Goal: Task Accomplishment & Management: Use online tool/utility

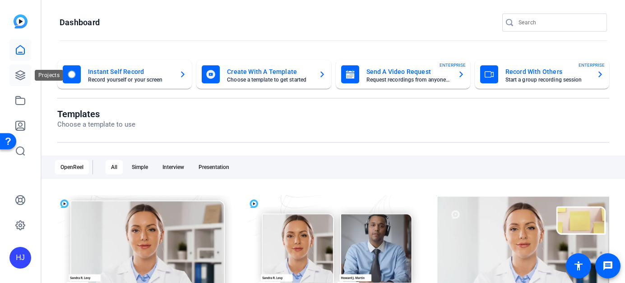
click at [22, 76] on icon at bounding box center [20, 75] width 9 height 9
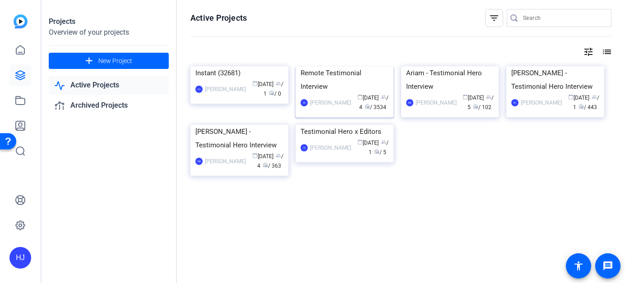
click at [339, 93] on div "Remote Testimonial Interview" at bounding box center [345, 79] width 88 height 27
click at [339, 135] on div "Projects Overview of your projects add New Project Active Projects Archived Pro…" at bounding box center [334, 141] width 584 height 283
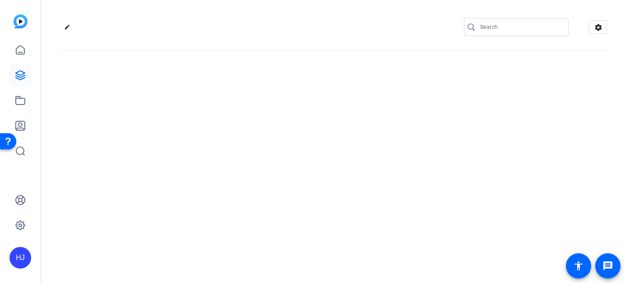
click at [339, 135] on div "edit settings" at bounding box center [334, 141] width 584 height 283
click at [500, 23] on input "Search" at bounding box center [520, 27] width 81 height 11
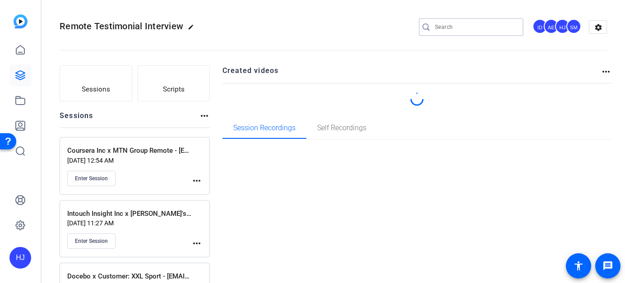
click at [478, 28] on input "Search" at bounding box center [475, 27] width 81 height 11
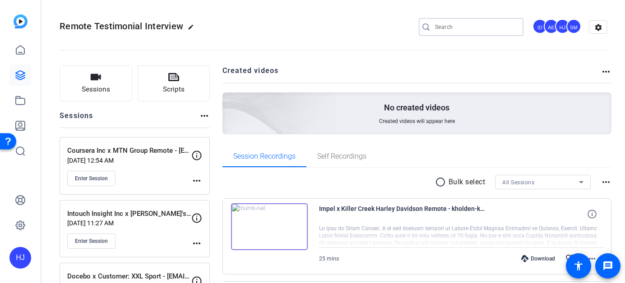
click at [478, 27] on input "Search" at bounding box center [475, 27] width 81 height 11
paste input "Amplitude x Recraft Inc"
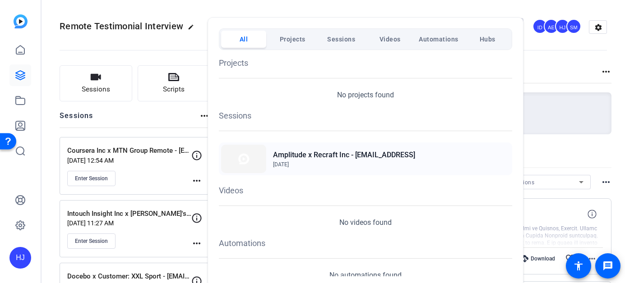
type input "Amplitude x Recraft Inc"
click at [415, 151] on h2 "Amplitude x Recraft Inc - [EMAIL_ADDRESS]" at bounding box center [344, 155] width 142 height 11
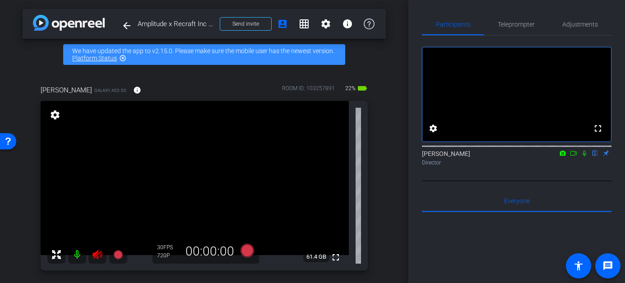
click at [99, 252] on icon at bounding box center [97, 255] width 11 height 11
click at [577, 28] on span "Adjustments" at bounding box center [580, 24] width 36 height 6
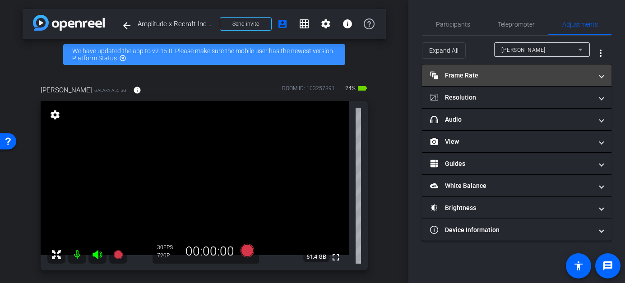
click at [537, 73] on mat-panel-title "Frame Rate Frame Rate" at bounding box center [511, 75] width 163 height 9
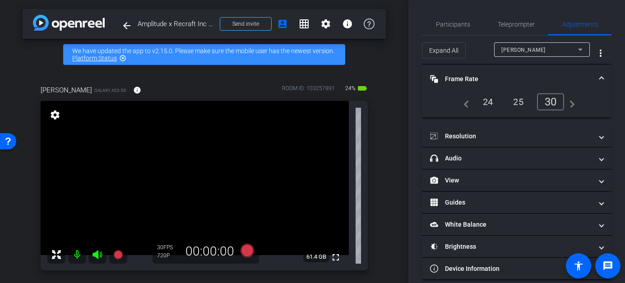
click at [491, 104] on div "24" at bounding box center [488, 101] width 24 height 15
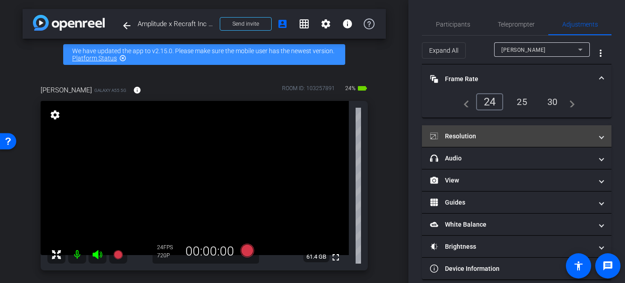
click at [492, 134] on mat-panel-title "Resolution" at bounding box center [511, 136] width 163 height 9
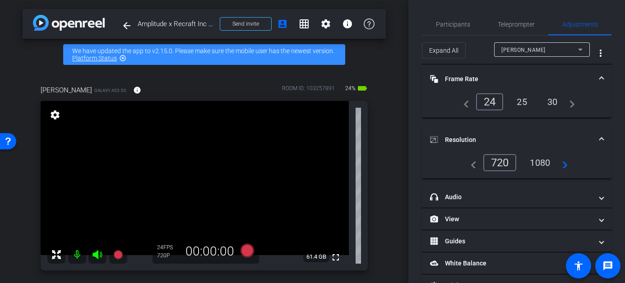
click at [539, 160] on div "1080" at bounding box center [540, 162] width 34 height 15
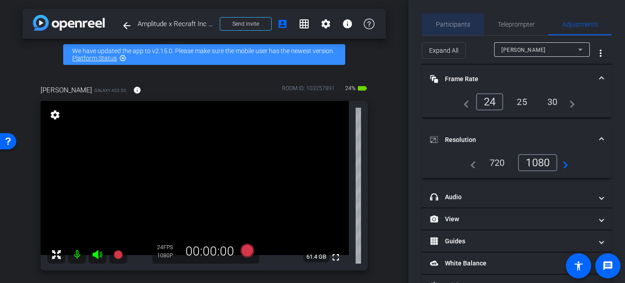
click at [440, 26] on span "Participants" at bounding box center [453, 24] width 34 height 6
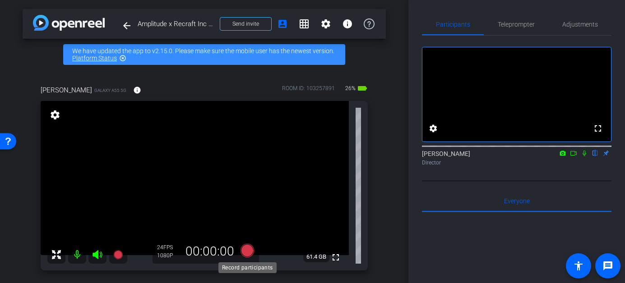
click at [245, 253] on icon at bounding box center [247, 251] width 14 height 14
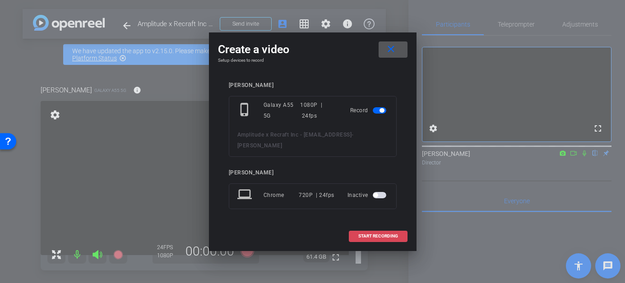
click at [372, 234] on span at bounding box center [378, 237] width 58 height 22
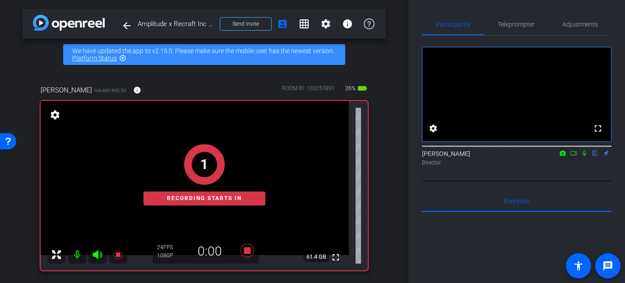
click at [585, 157] on icon at bounding box center [585, 154] width 4 height 6
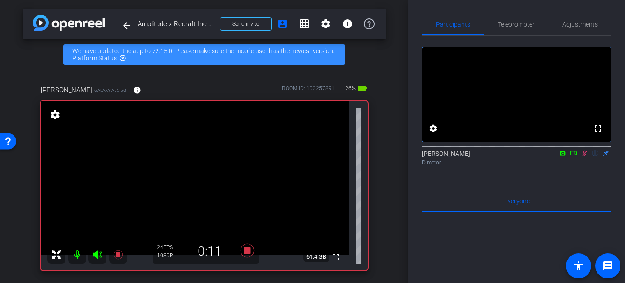
click at [586, 157] on icon at bounding box center [584, 153] width 7 height 6
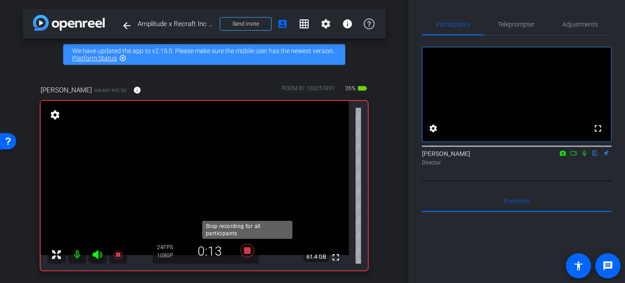
click at [247, 247] on icon at bounding box center [248, 251] width 22 height 16
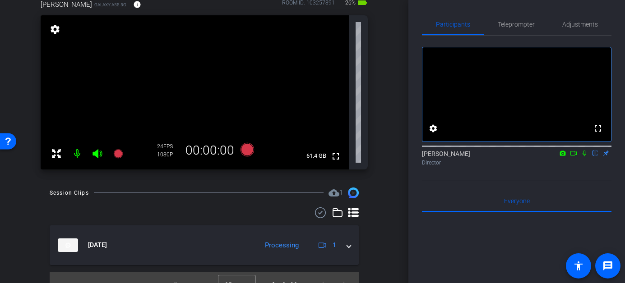
scroll to position [92, 0]
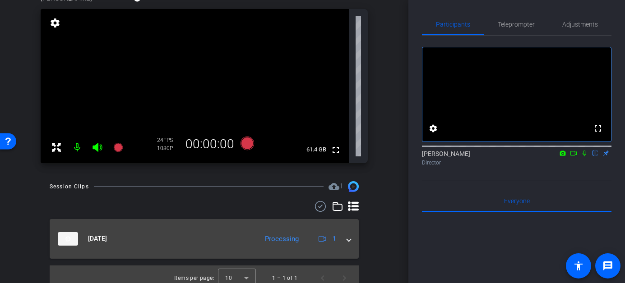
click at [346, 240] on div "[DATE] Processing 1" at bounding box center [202, 239] width 289 height 14
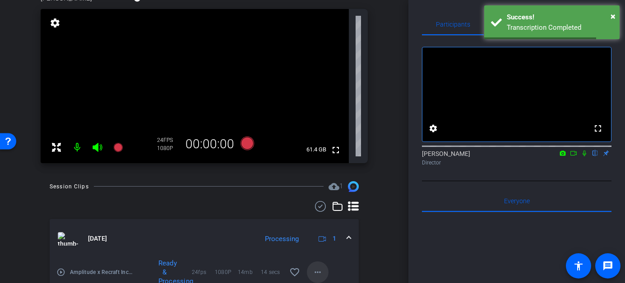
click at [316, 271] on mat-icon "more_horiz" at bounding box center [317, 272] width 11 height 11
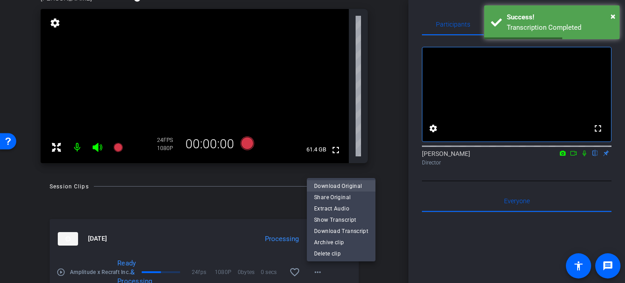
click at [341, 186] on span "Download Original" at bounding box center [341, 186] width 54 height 11
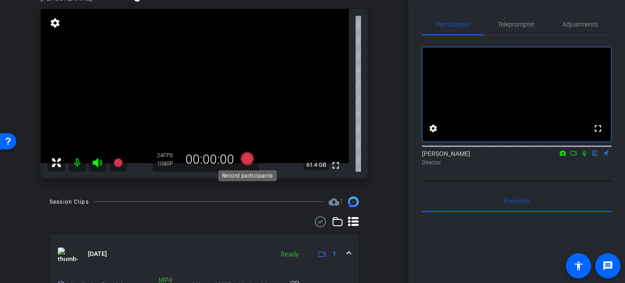
click at [246, 158] on icon at bounding box center [247, 159] width 14 height 14
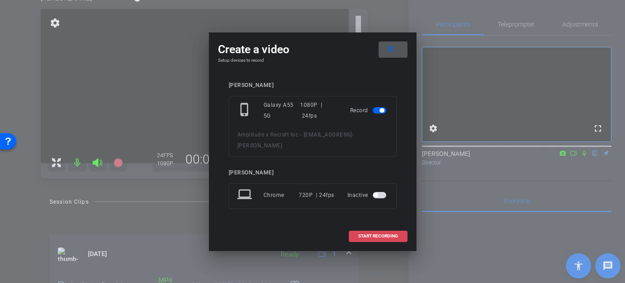
click at [375, 234] on span "START RECORDING" at bounding box center [378, 236] width 40 height 5
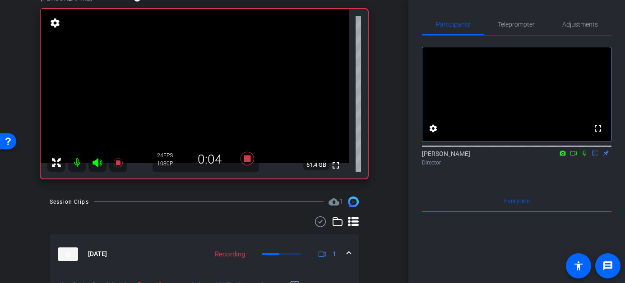
click at [585, 157] on icon at bounding box center [584, 153] width 7 height 6
click at [585, 157] on icon at bounding box center [584, 154] width 5 height 6
click at [586, 157] on icon at bounding box center [585, 154] width 4 height 6
click at [586, 157] on icon at bounding box center [584, 153] width 7 height 6
click at [586, 157] on icon at bounding box center [585, 154] width 4 height 6
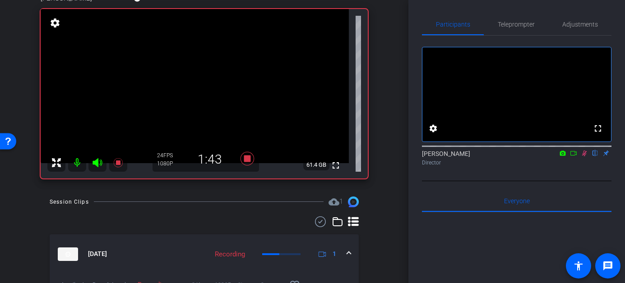
click at [584, 157] on icon at bounding box center [584, 154] width 5 height 6
click at [583, 157] on icon at bounding box center [584, 153] width 7 height 6
click at [585, 157] on icon at bounding box center [584, 154] width 5 height 6
click at [585, 157] on icon at bounding box center [584, 153] width 7 height 6
click at [585, 157] on icon at bounding box center [584, 154] width 5 height 6
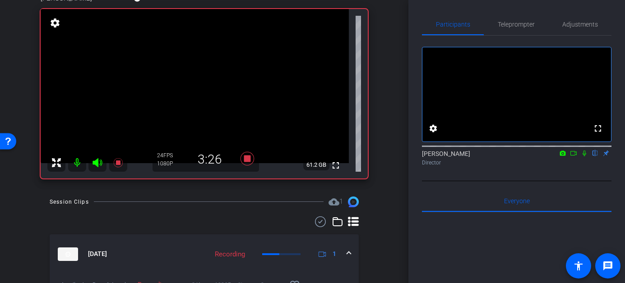
click at [585, 157] on icon at bounding box center [584, 153] width 7 height 6
click at [585, 157] on icon at bounding box center [584, 154] width 5 height 6
click at [582, 157] on icon at bounding box center [584, 153] width 7 height 6
click at [584, 157] on icon at bounding box center [584, 153] width 7 height 6
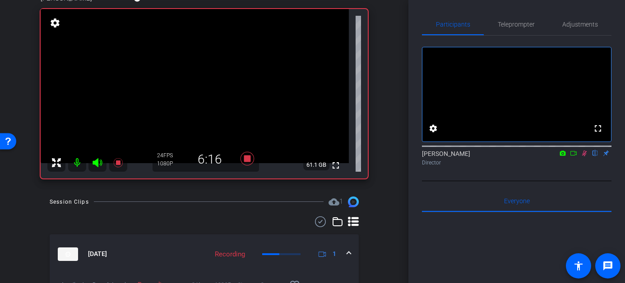
click at [584, 157] on icon at bounding box center [584, 153] width 7 height 6
click at [584, 157] on icon at bounding box center [585, 154] width 4 height 6
click at [584, 157] on icon at bounding box center [584, 154] width 5 height 6
click at [584, 157] on icon at bounding box center [584, 153] width 7 height 6
click at [586, 158] on mat-icon at bounding box center [584, 153] width 11 height 8
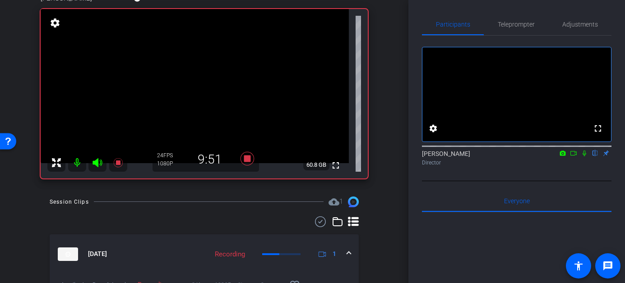
click at [585, 157] on icon at bounding box center [585, 154] width 4 height 6
click at [585, 157] on icon at bounding box center [584, 153] width 7 height 6
click at [584, 157] on icon at bounding box center [584, 153] width 7 height 6
click at [585, 157] on icon at bounding box center [584, 154] width 5 height 6
click at [583, 157] on icon at bounding box center [584, 153] width 7 height 6
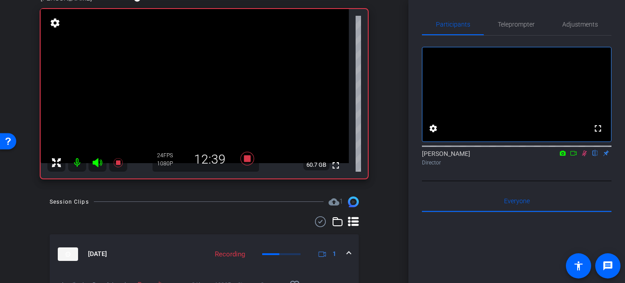
click at [585, 157] on icon at bounding box center [584, 153] width 7 height 6
click at [586, 157] on icon at bounding box center [584, 153] width 7 height 6
click at [584, 157] on icon at bounding box center [584, 154] width 5 height 6
click at [584, 157] on icon at bounding box center [585, 154] width 4 height 6
click at [584, 157] on icon at bounding box center [584, 154] width 5 height 6
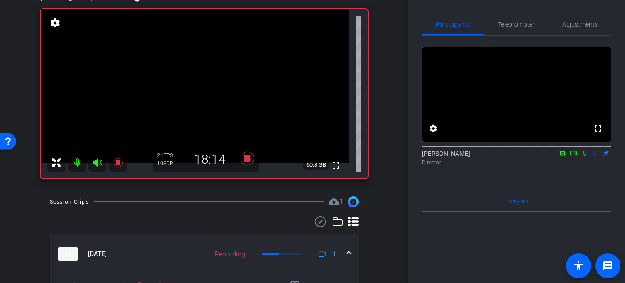
click at [586, 157] on icon at bounding box center [584, 153] width 7 height 6
click at [585, 157] on icon at bounding box center [584, 153] width 7 height 6
click at [583, 157] on icon at bounding box center [584, 153] width 7 height 6
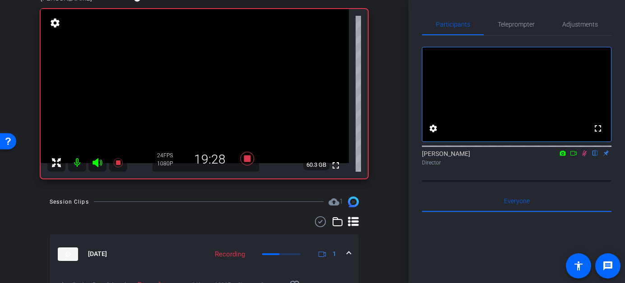
click at [583, 157] on icon at bounding box center [584, 153] width 7 height 6
click at [585, 157] on icon at bounding box center [584, 153] width 7 height 6
click at [584, 157] on icon at bounding box center [584, 154] width 5 height 6
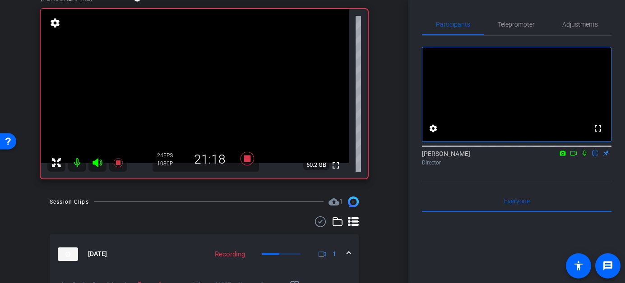
click at [583, 157] on icon at bounding box center [585, 154] width 4 height 6
click at [585, 157] on icon at bounding box center [584, 154] width 5 height 6
click at [582, 157] on icon at bounding box center [584, 153] width 7 height 6
click at [584, 157] on icon at bounding box center [584, 154] width 5 height 6
click at [586, 158] on mat-icon at bounding box center [584, 153] width 11 height 8
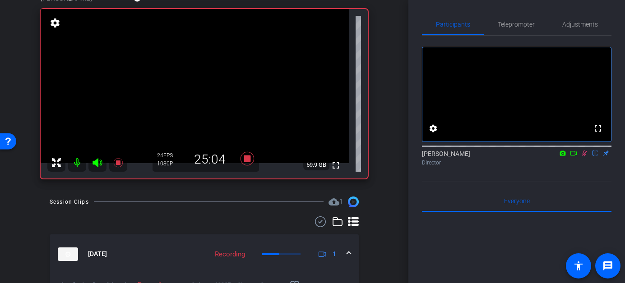
click at [585, 157] on icon at bounding box center [584, 153] width 7 height 6
click at [586, 157] on icon at bounding box center [584, 153] width 7 height 6
click at [585, 157] on icon at bounding box center [585, 154] width 4 height 6
click at [586, 149] on div at bounding box center [517, 145] width 190 height 7
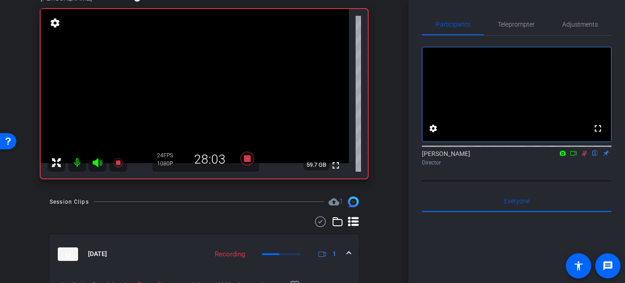
click at [585, 157] on icon at bounding box center [584, 154] width 5 height 6
click at [246, 156] on icon at bounding box center [247, 159] width 14 height 14
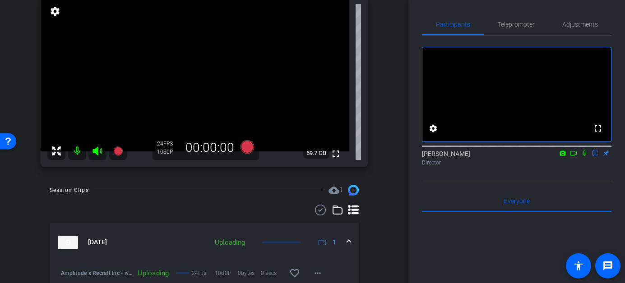
scroll to position [106, 0]
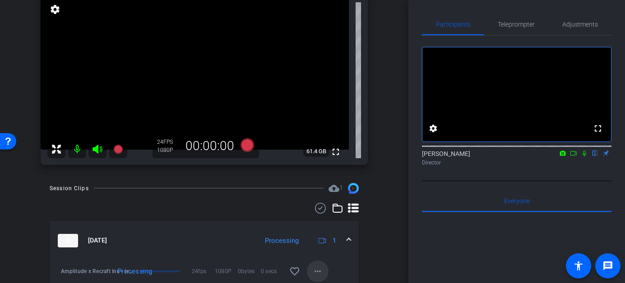
click at [318, 272] on mat-icon "more_horiz" at bounding box center [317, 271] width 11 height 11
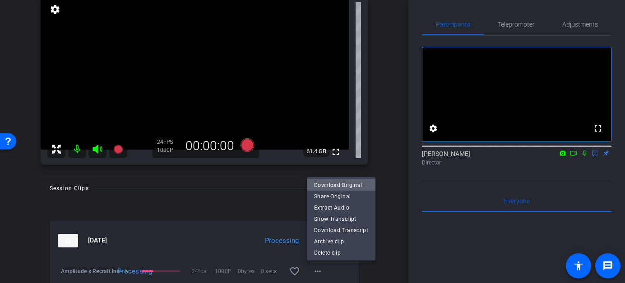
click at [353, 184] on span "Download Original" at bounding box center [341, 185] width 54 height 11
